Goal: Task Accomplishment & Management: Manage account settings

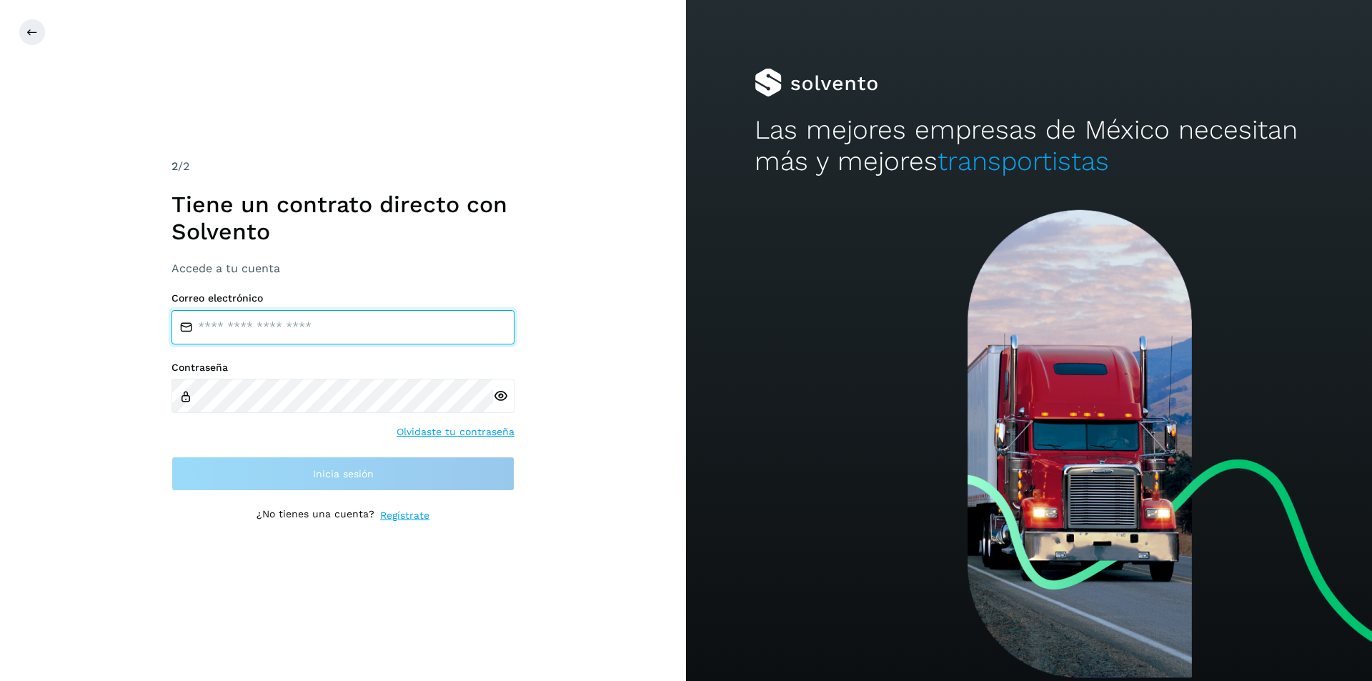
click at [212, 332] on input "email" at bounding box center [342, 327] width 343 height 34
type input "**********"
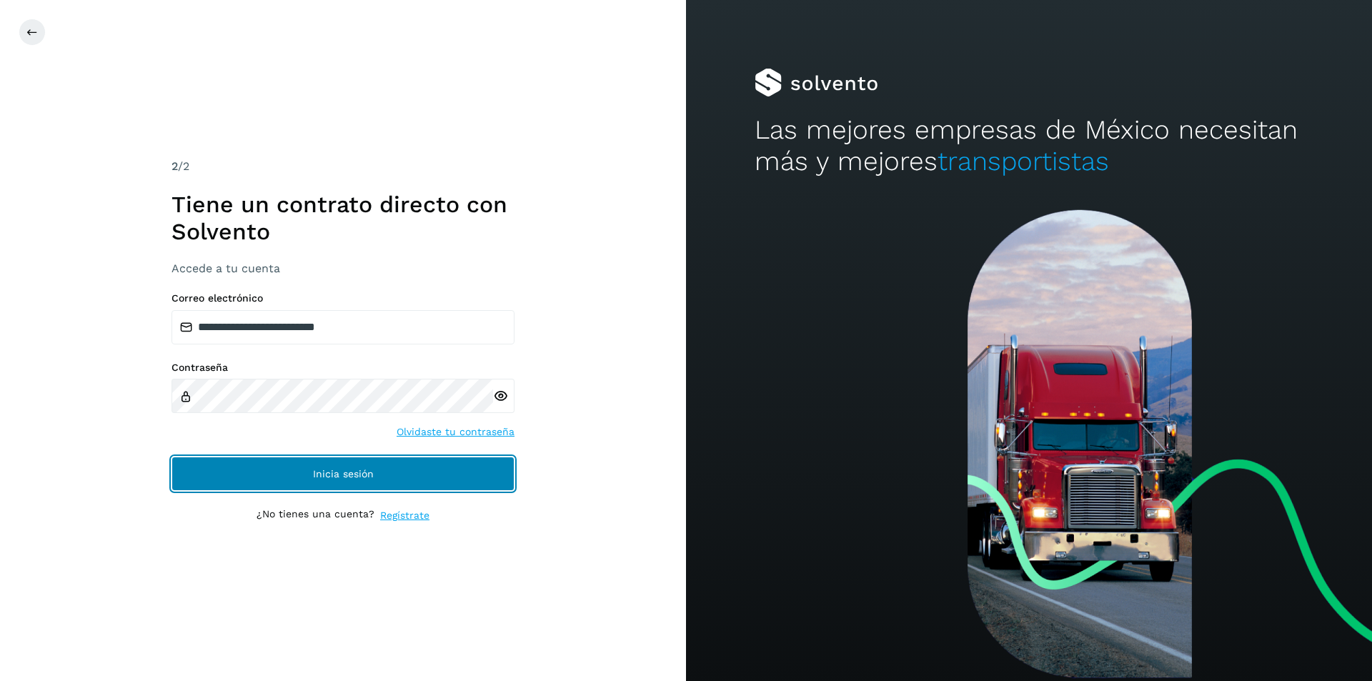
click at [327, 464] on button "Inicia sesión" at bounding box center [342, 474] width 343 height 34
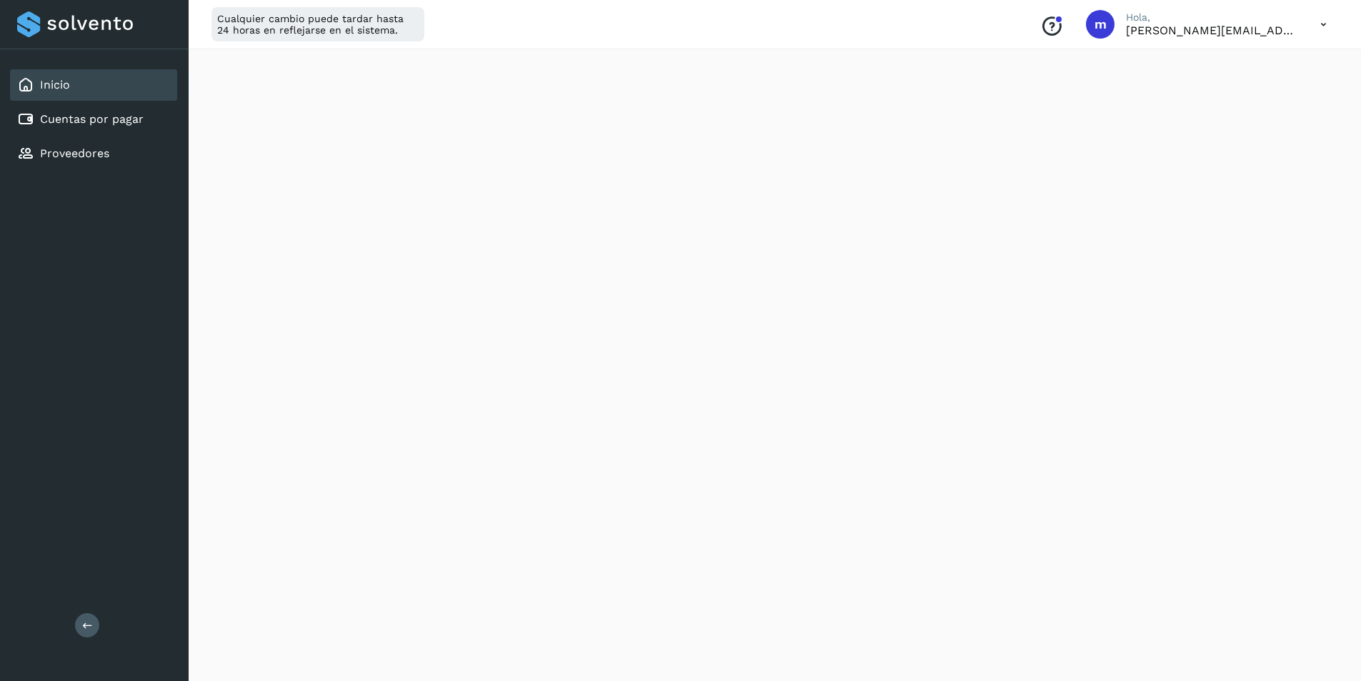
scroll to position [286, 0]
click at [1324, 23] on icon at bounding box center [1323, 24] width 29 height 29
click at [1221, 93] on div "Cerrar sesión" at bounding box center [1252, 92] width 170 height 27
